Goal: Task Accomplishment & Management: Manage account settings

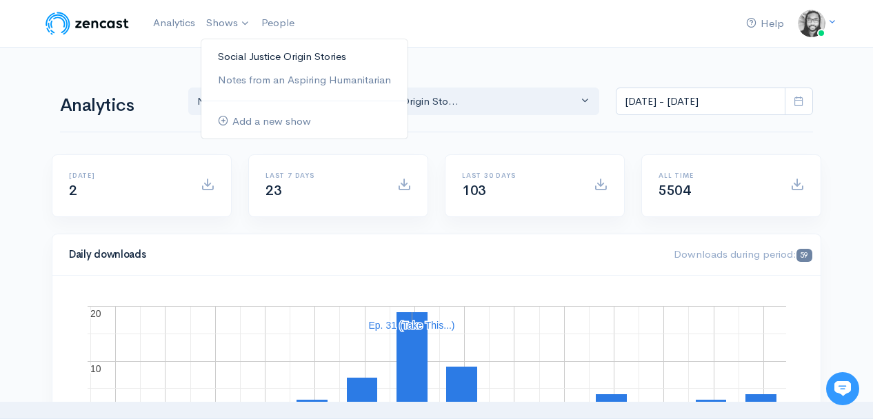
click at [233, 57] on link "Social Justice Origin Stories" at bounding box center [304, 57] width 206 height 24
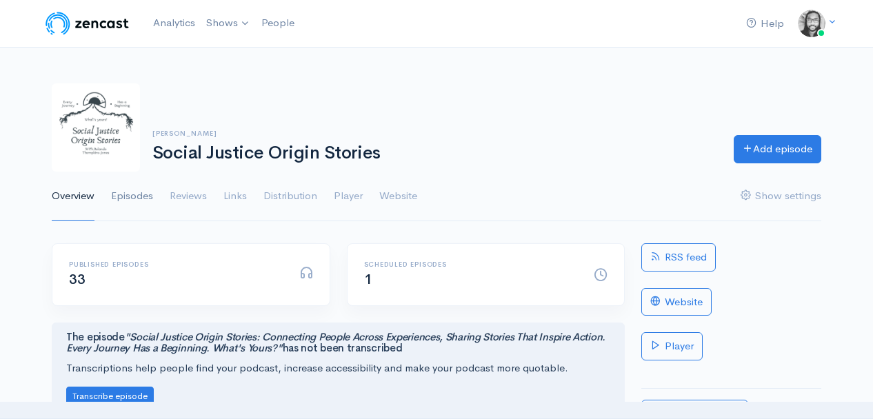
click at [137, 197] on link "Episodes" at bounding box center [132, 197] width 42 height 50
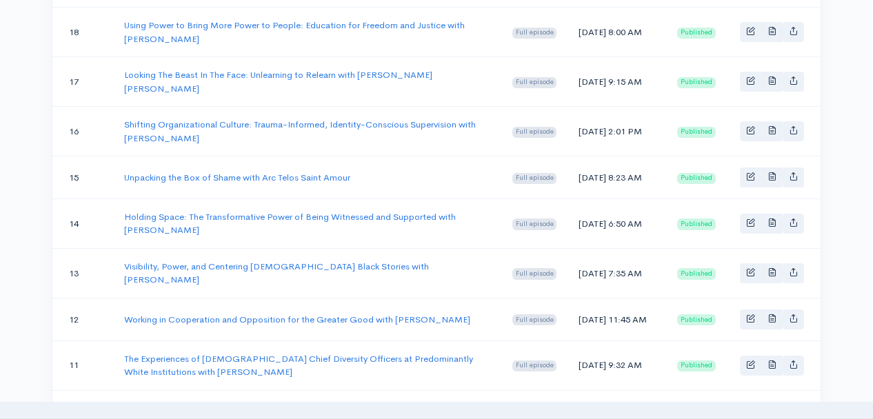
scroll to position [1255, 0]
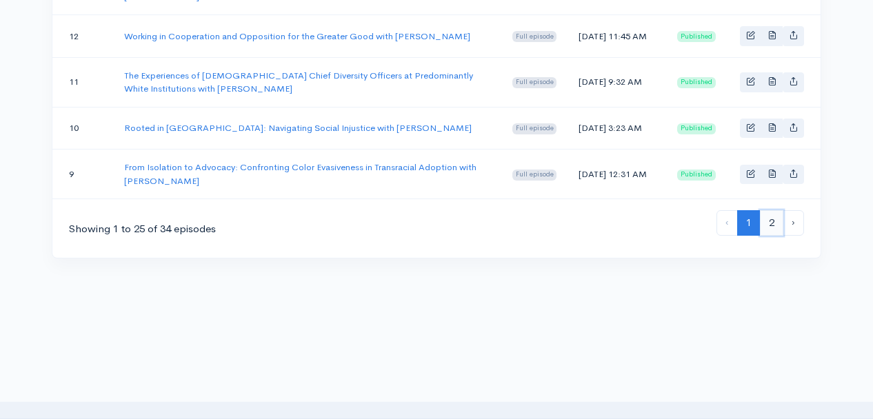
click at [773, 236] on link "2" at bounding box center [771, 223] width 23 height 26
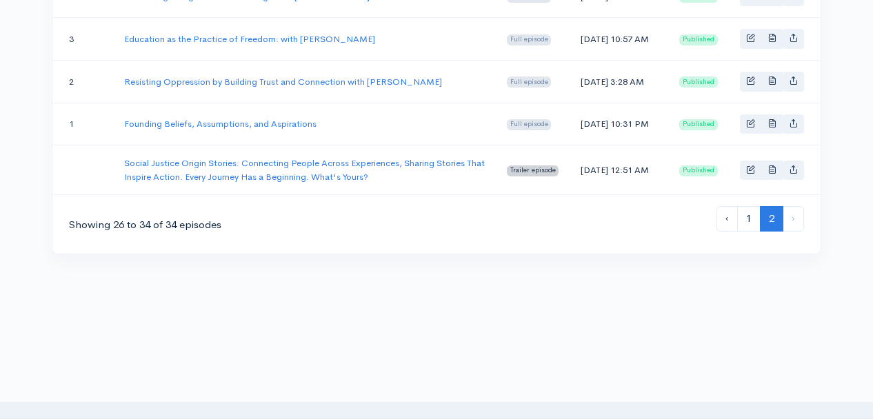
scroll to position [513, 0]
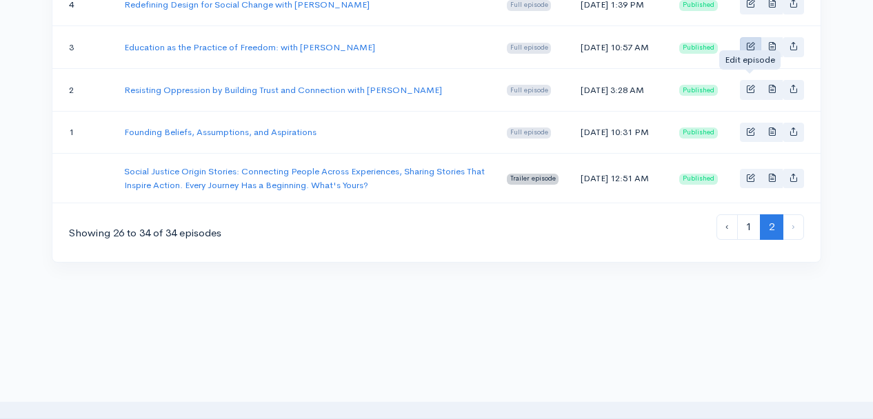
click at [747, 74] on div at bounding box center [750, 72] width 9 height 4
click at [745, 57] on link "Basic example" at bounding box center [750, 47] width 21 height 20
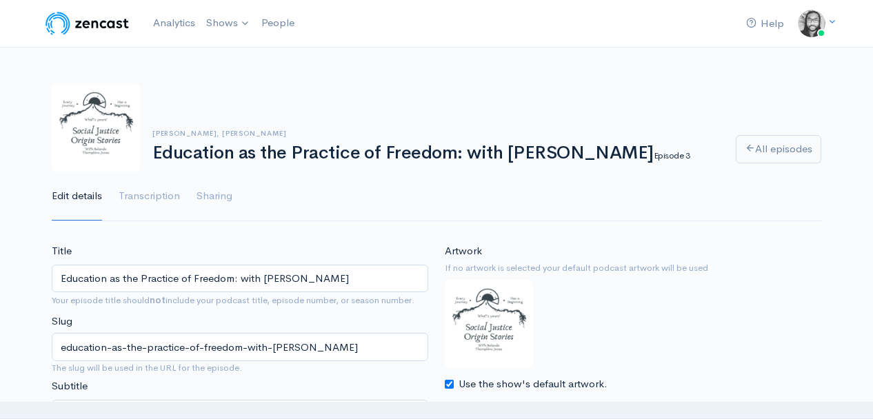
drag, startPoint x: 123, startPoint y: 279, endPoint x: 136, endPoint y: 277, distance: 12.5
click at [136, 277] on input "Education as the Practice of Freedom: with Chasity Bailey-Fakhoury" at bounding box center [240, 279] width 377 height 28
type input "Education as a Practice of Freedom: with [PERSON_NAME]"
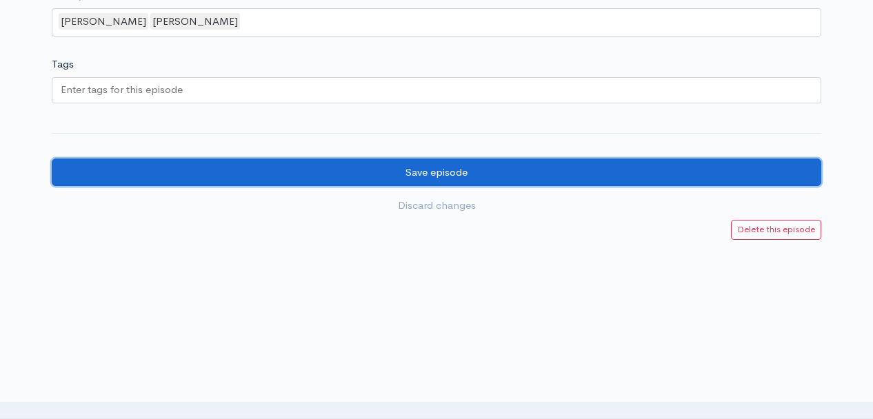
click at [402, 182] on input "Save episode" at bounding box center [437, 173] width 770 height 28
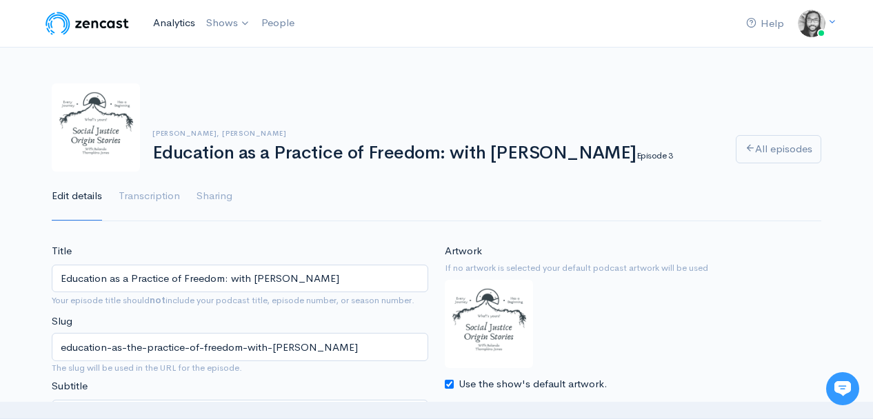
click at [186, 23] on link "Analytics" at bounding box center [174, 23] width 53 height 30
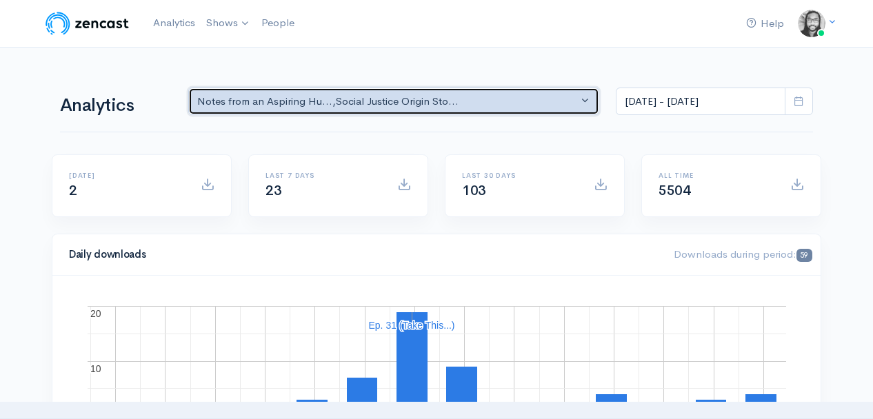
click at [264, 103] on div "Notes from an Aspiring Hu... , Social Justice Origin Sto..." at bounding box center [387, 102] width 381 height 16
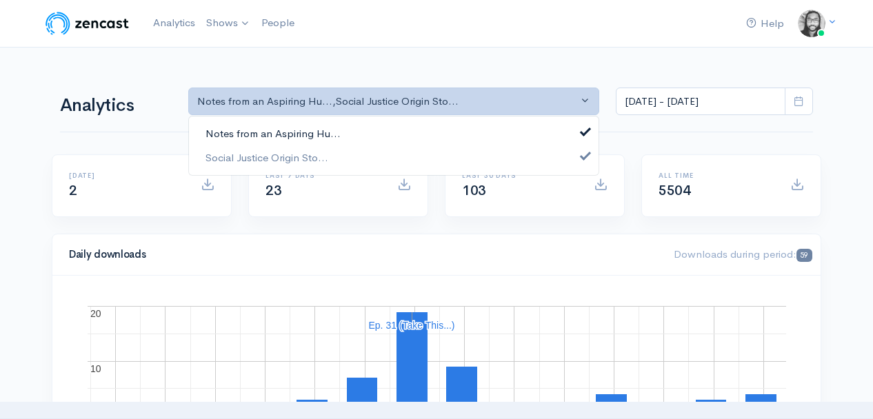
click at [270, 130] on span "Notes from an Aspiring Hu..." at bounding box center [273, 134] width 135 height 16
select select "14701"
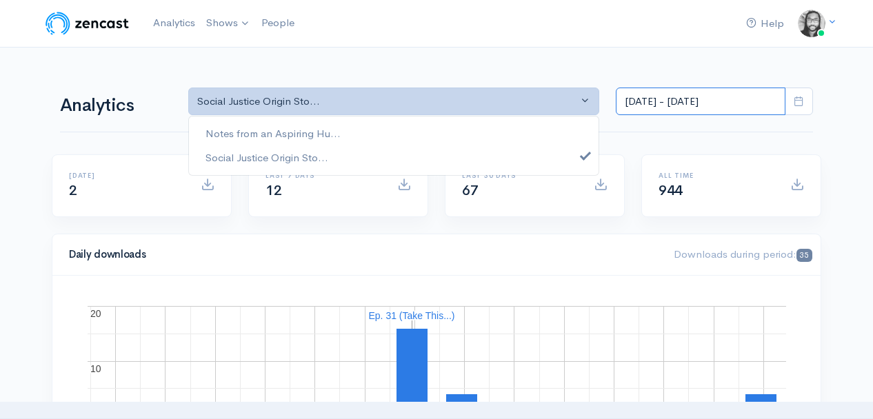
click at [688, 92] on input "[DATE] - [DATE]" at bounding box center [701, 102] width 170 height 28
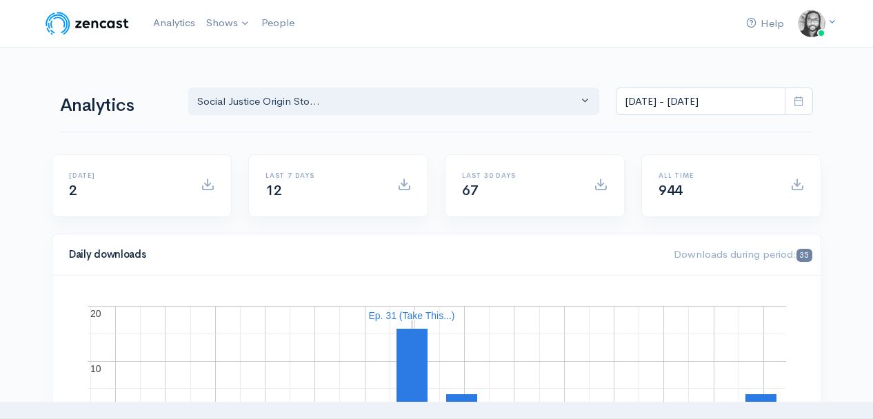
click at [708, 102] on input "[DATE] - [DATE]" at bounding box center [701, 102] width 170 height 28
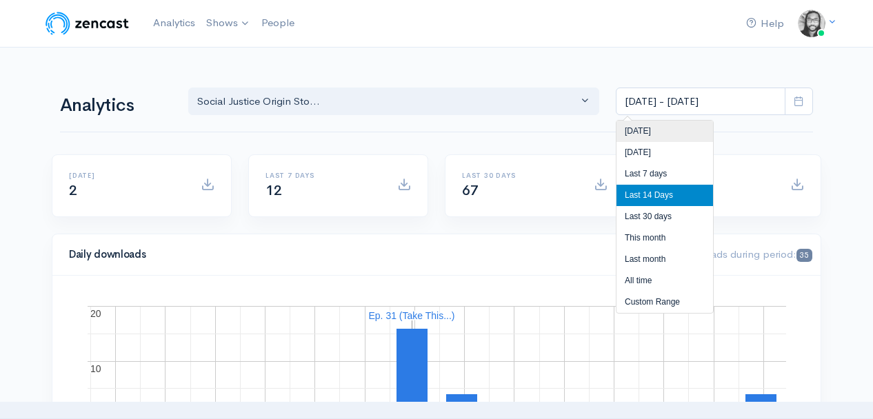
click at [693, 130] on li "[DATE]" at bounding box center [665, 131] width 97 height 21
type input "[DATE] - [DATE]"
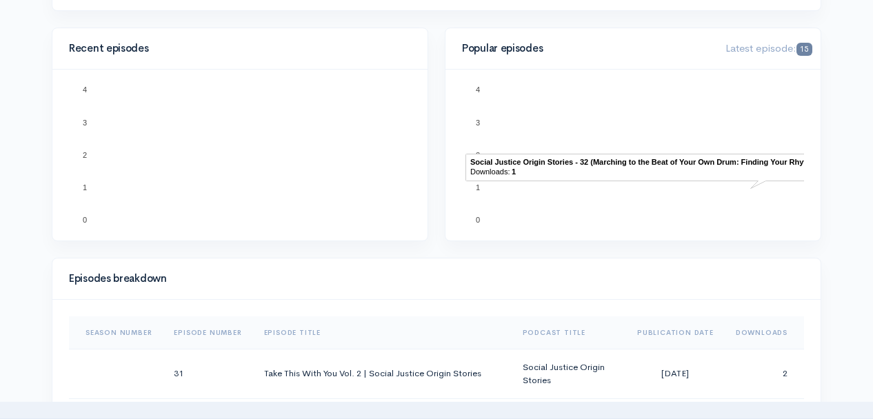
scroll to position [608, 0]
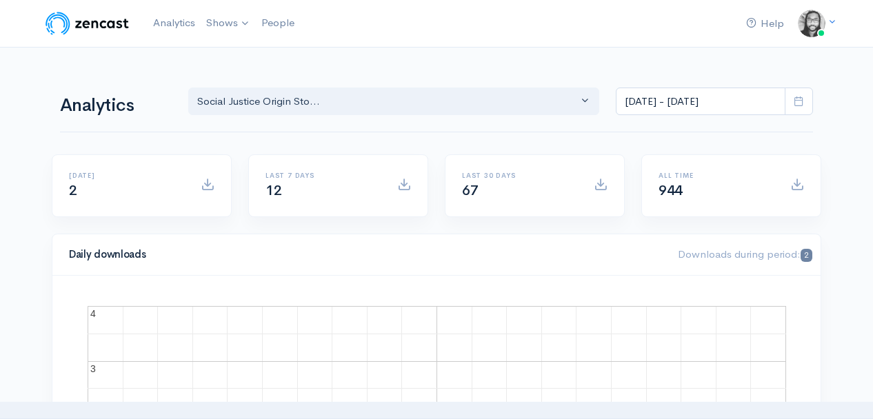
click at [705, 46] on nav "Help Notifications View all Your profile Team settings Default team Current Log…" at bounding box center [436, 24] width 873 height 48
